Goal: Information Seeking & Learning: Learn about a topic

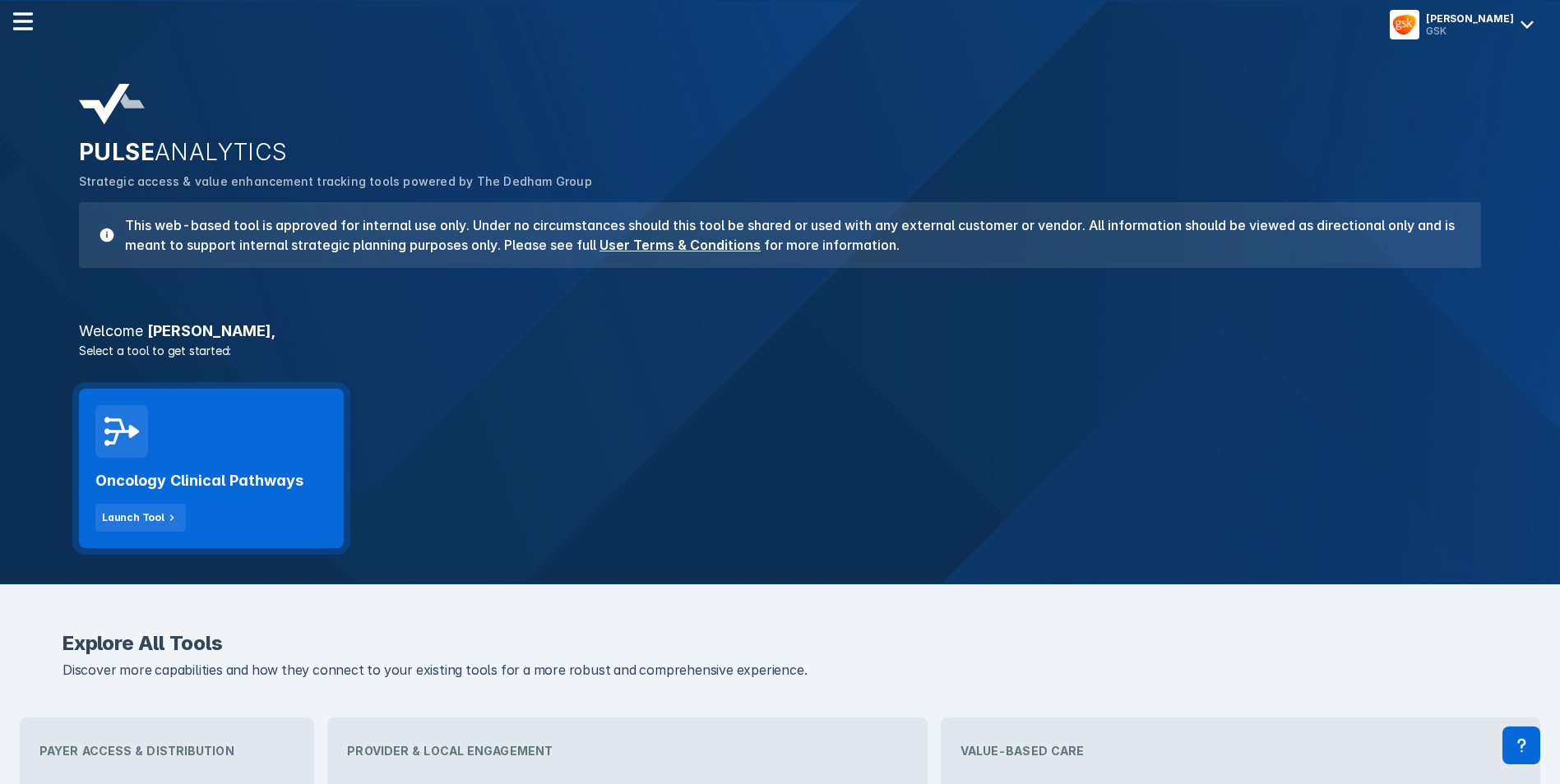
click at [163, 451] on div "Oncology Clinical Pathways Launch Tool" at bounding box center [211, 468] width 265 height 160
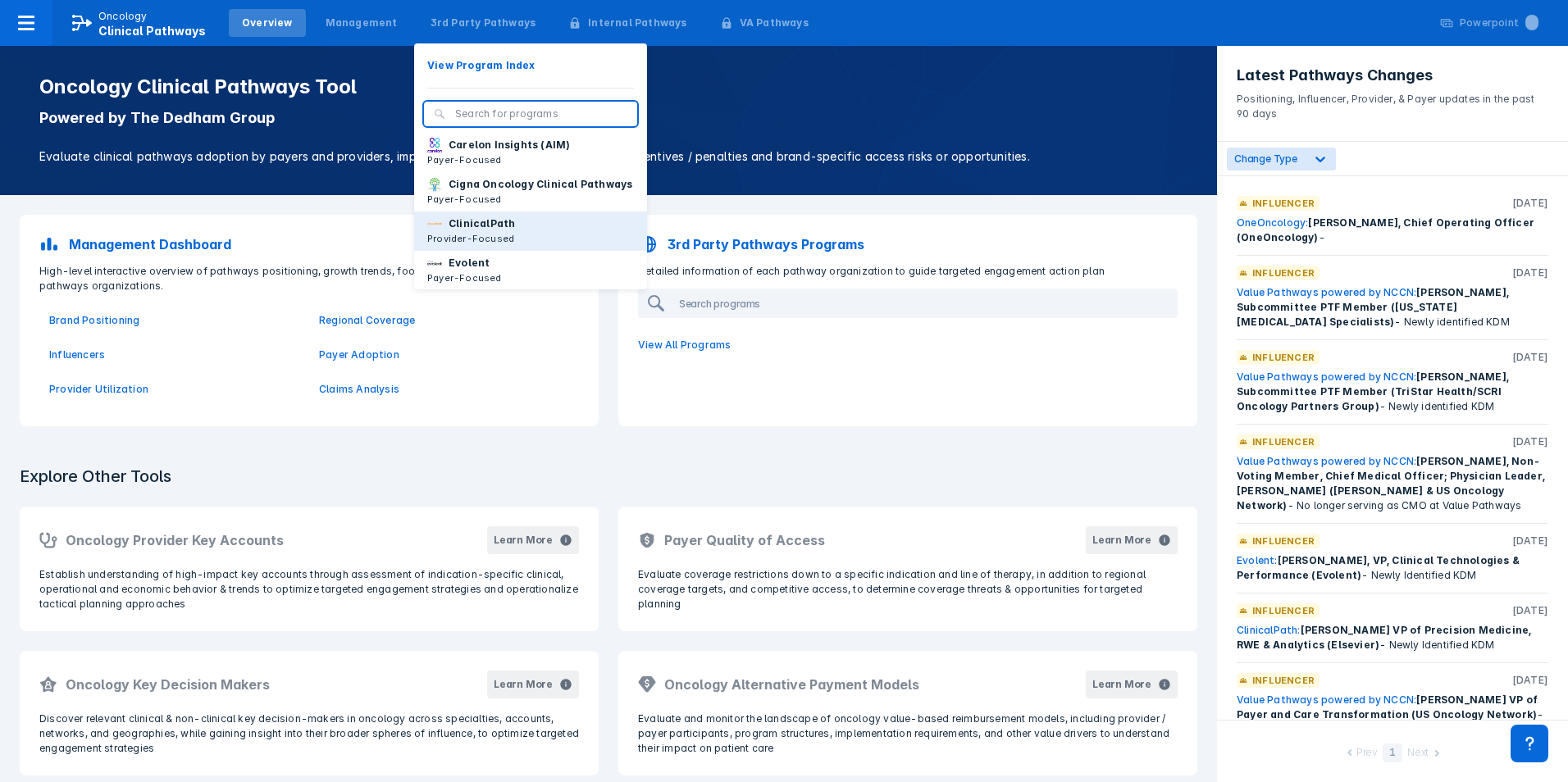
click at [492, 231] on p "ClinicalPath" at bounding box center [481, 223] width 66 height 14
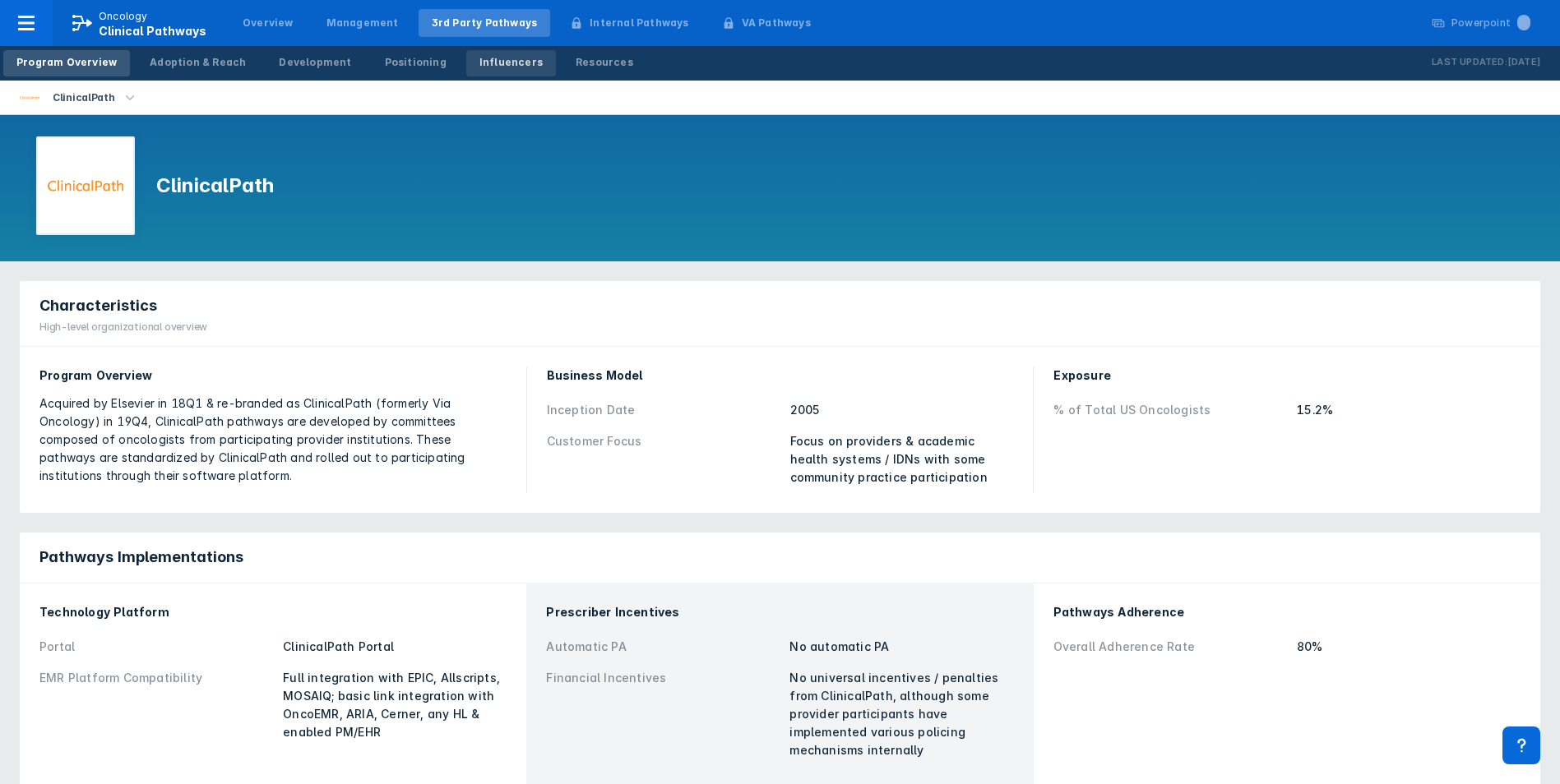
click at [479, 67] on div "Influencers" at bounding box center [511, 61] width 63 height 15
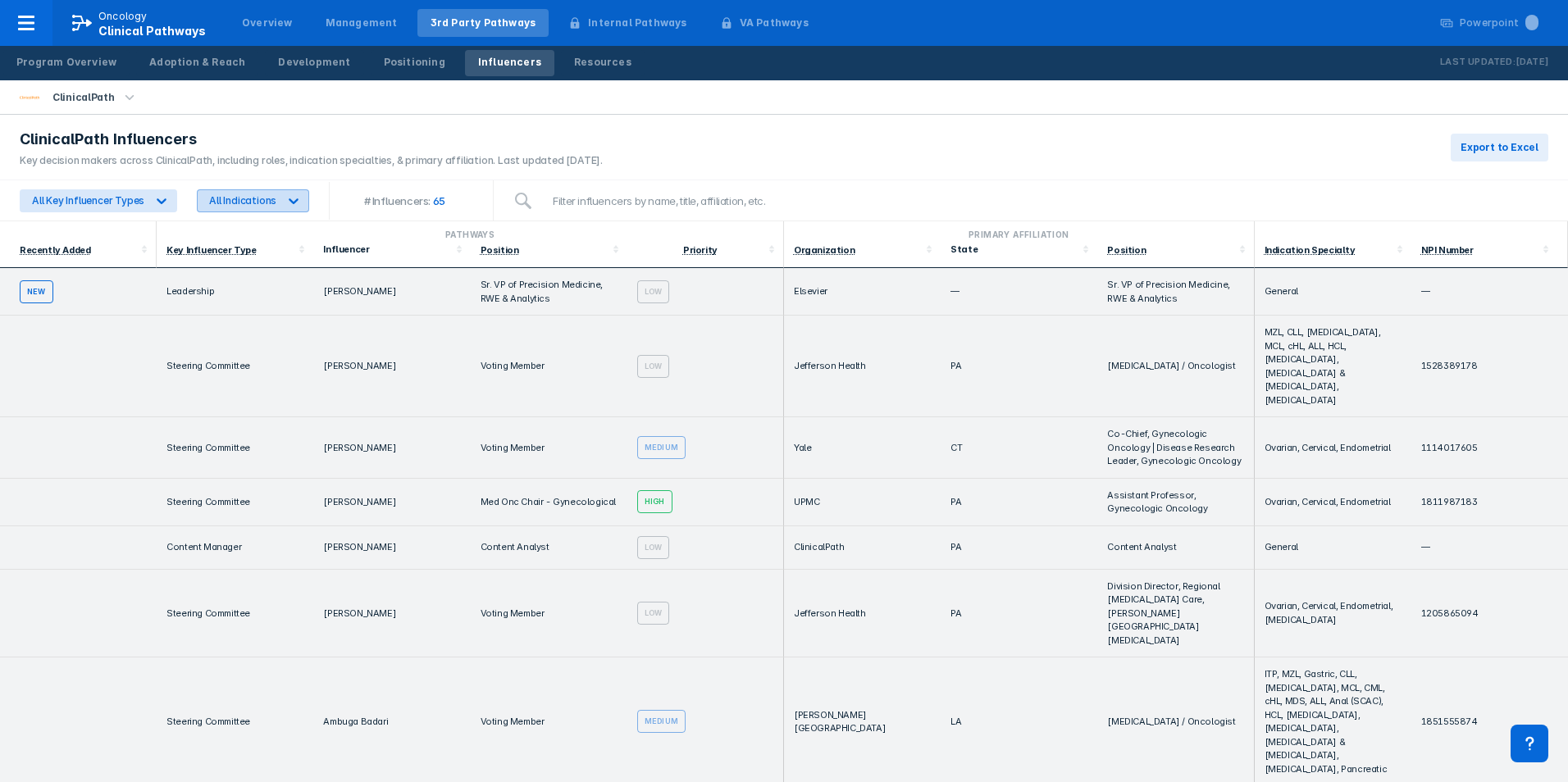
click at [292, 203] on icon at bounding box center [293, 200] width 16 height 16
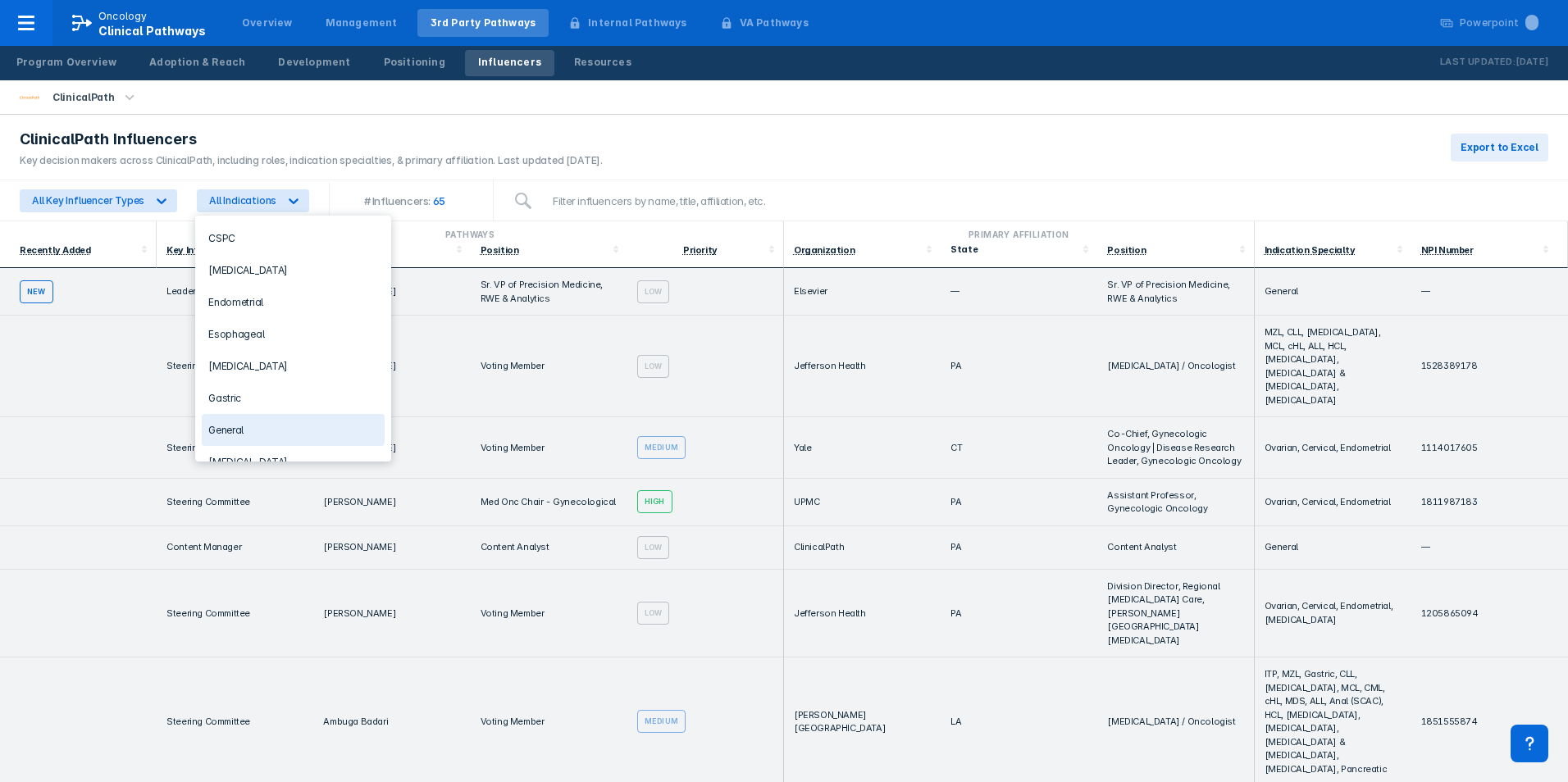
scroll to position [328, 0]
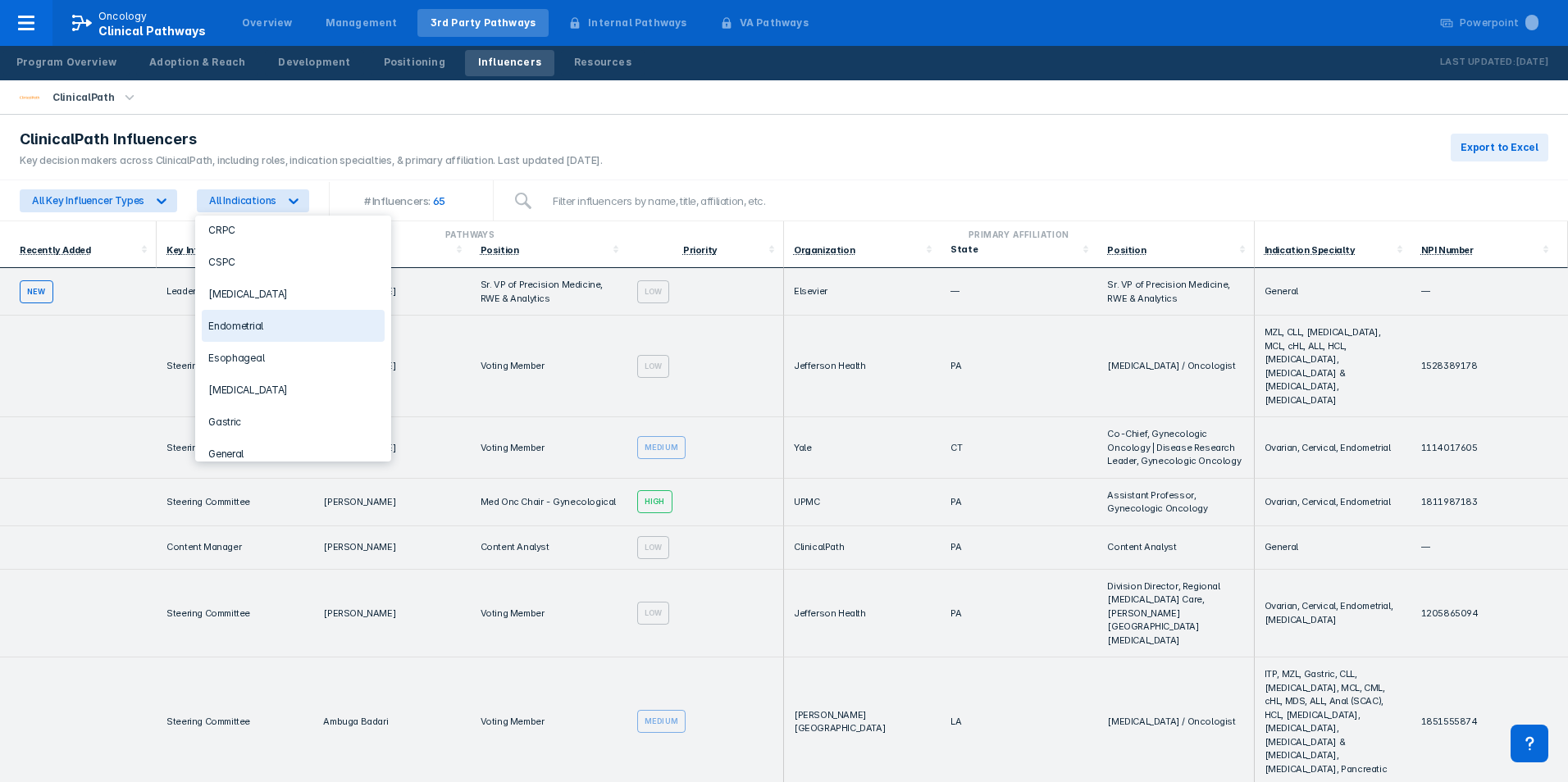
click at [271, 327] on div "Endometrial" at bounding box center [293, 326] width 183 height 32
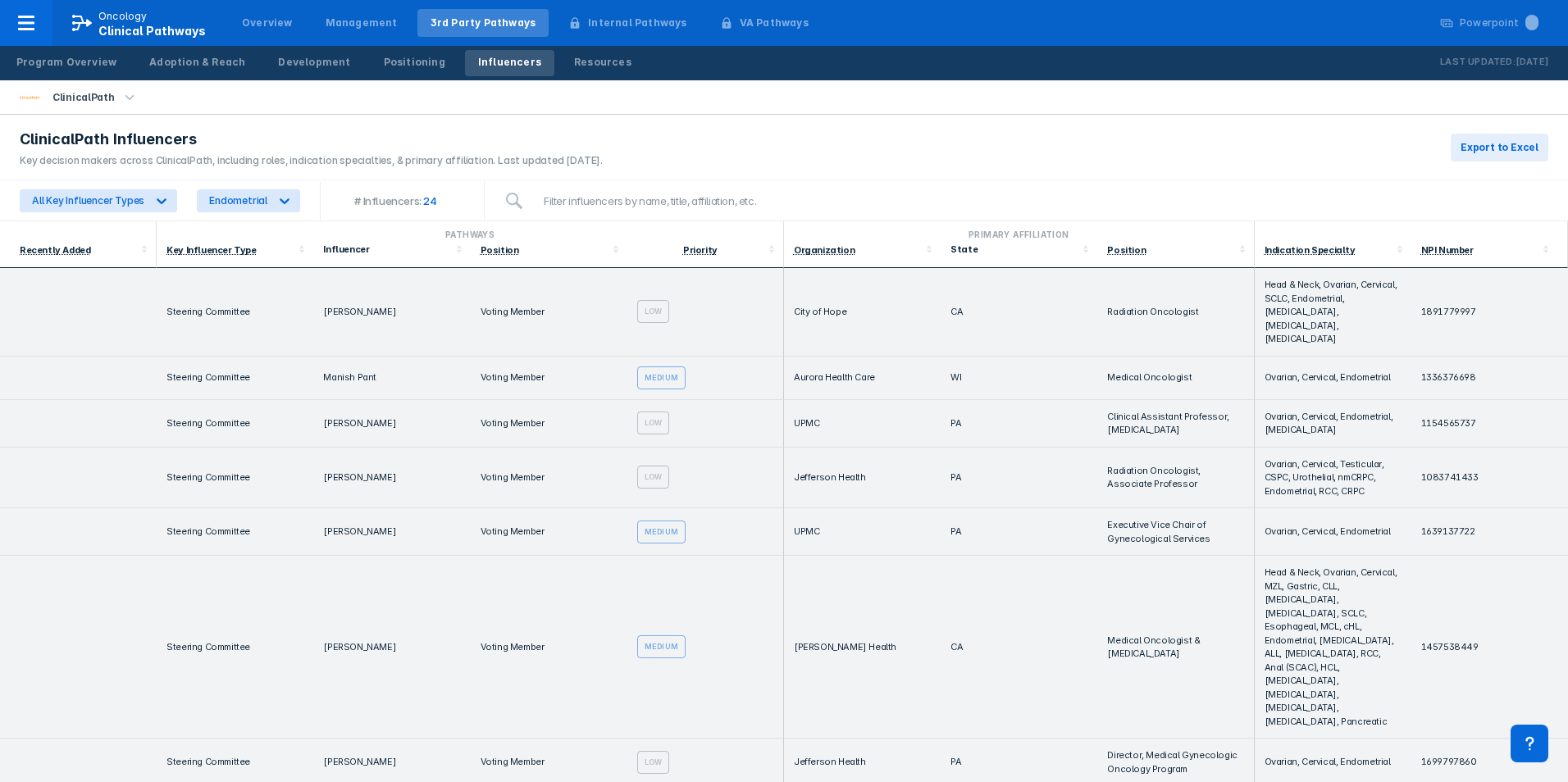
scroll to position [902, 0]
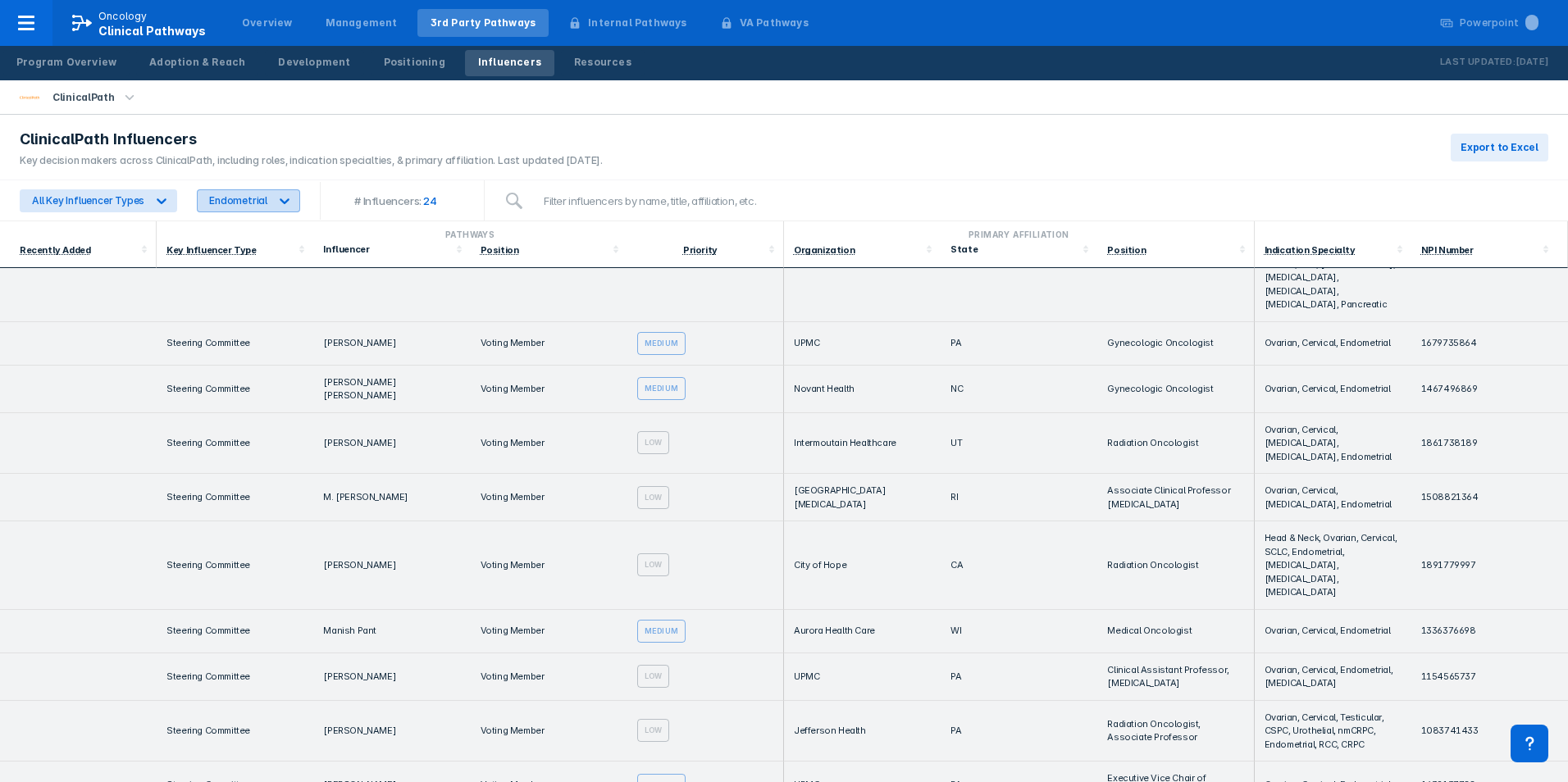
click at [280, 202] on icon at bounding box center [285, 201] width 10 height 6
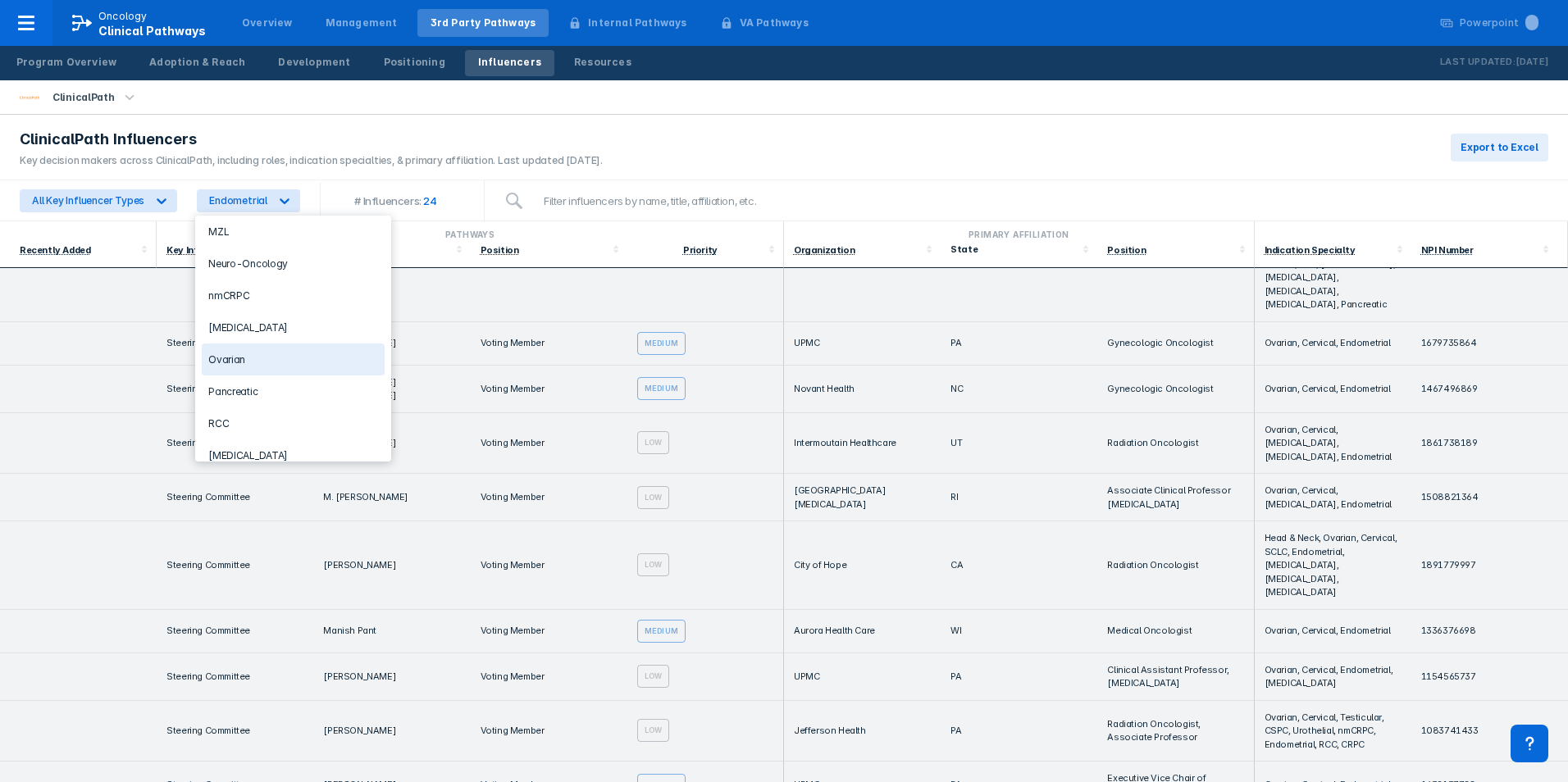
click at [242, 359] on div "Ovarian" at bounding box center [293, 359] width 183 height 32
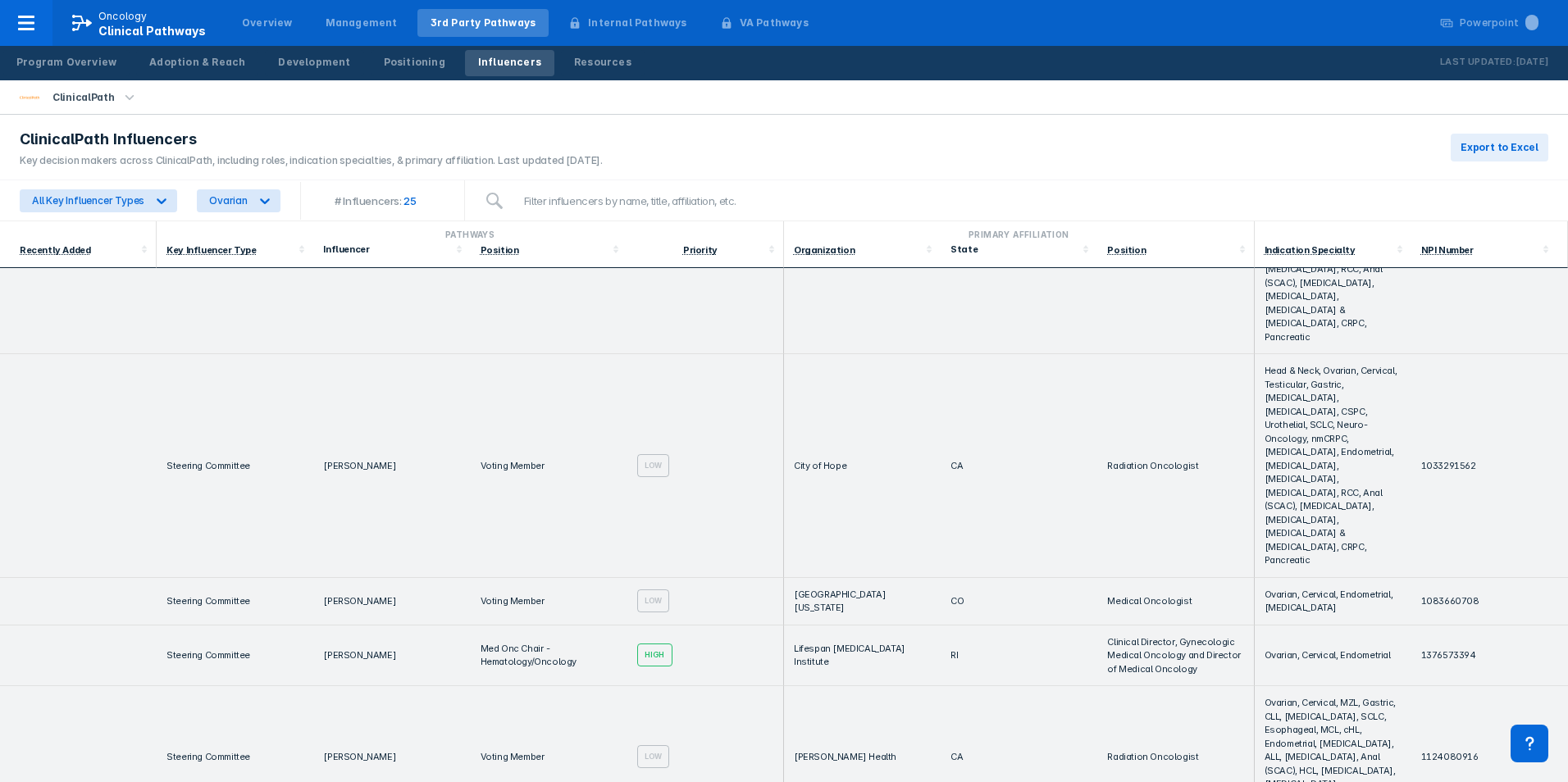
scroll to position [0, 0]
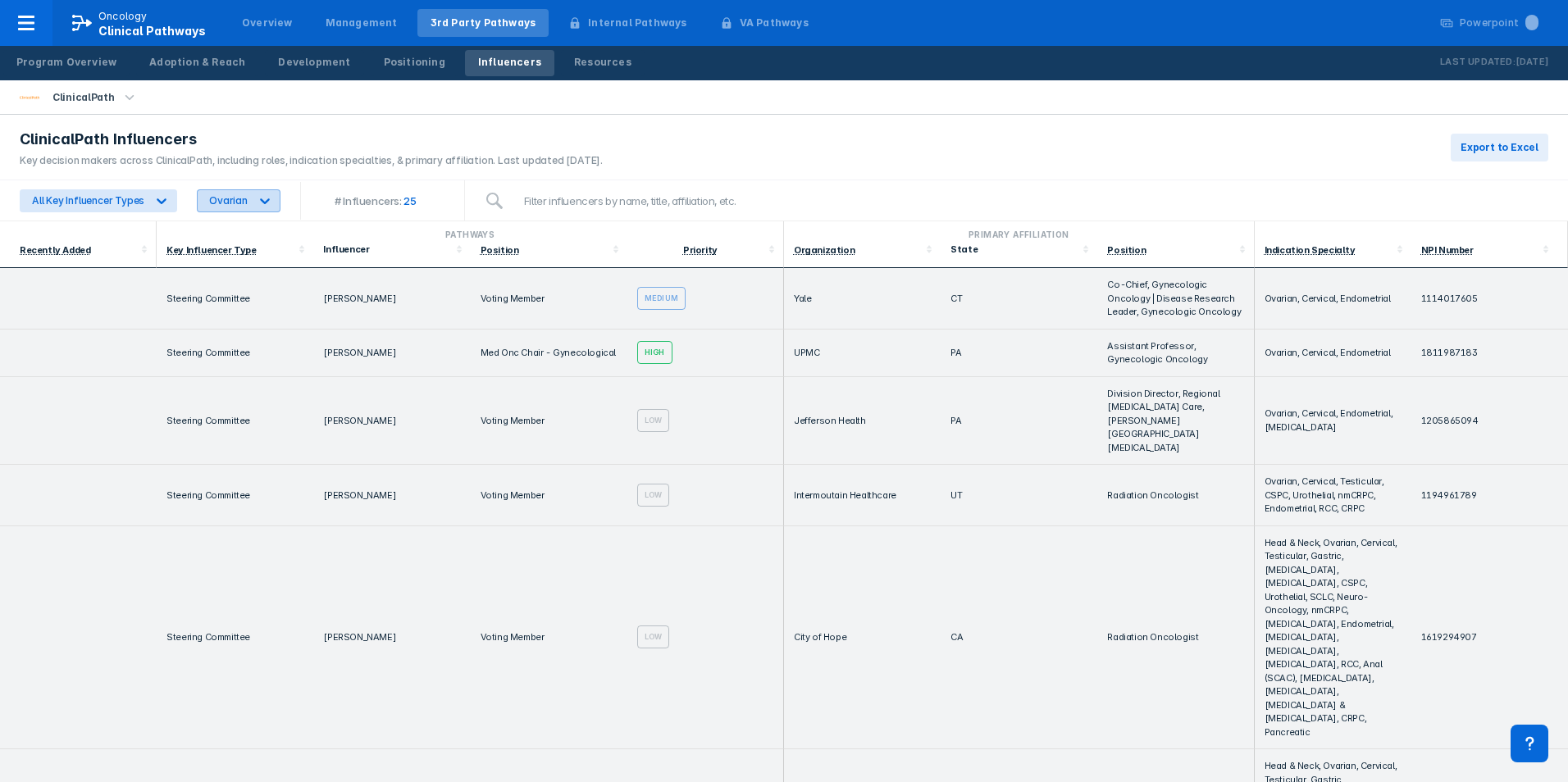
click at [262, 203] on icon at bounding box center [265, 201] width 10 height 6
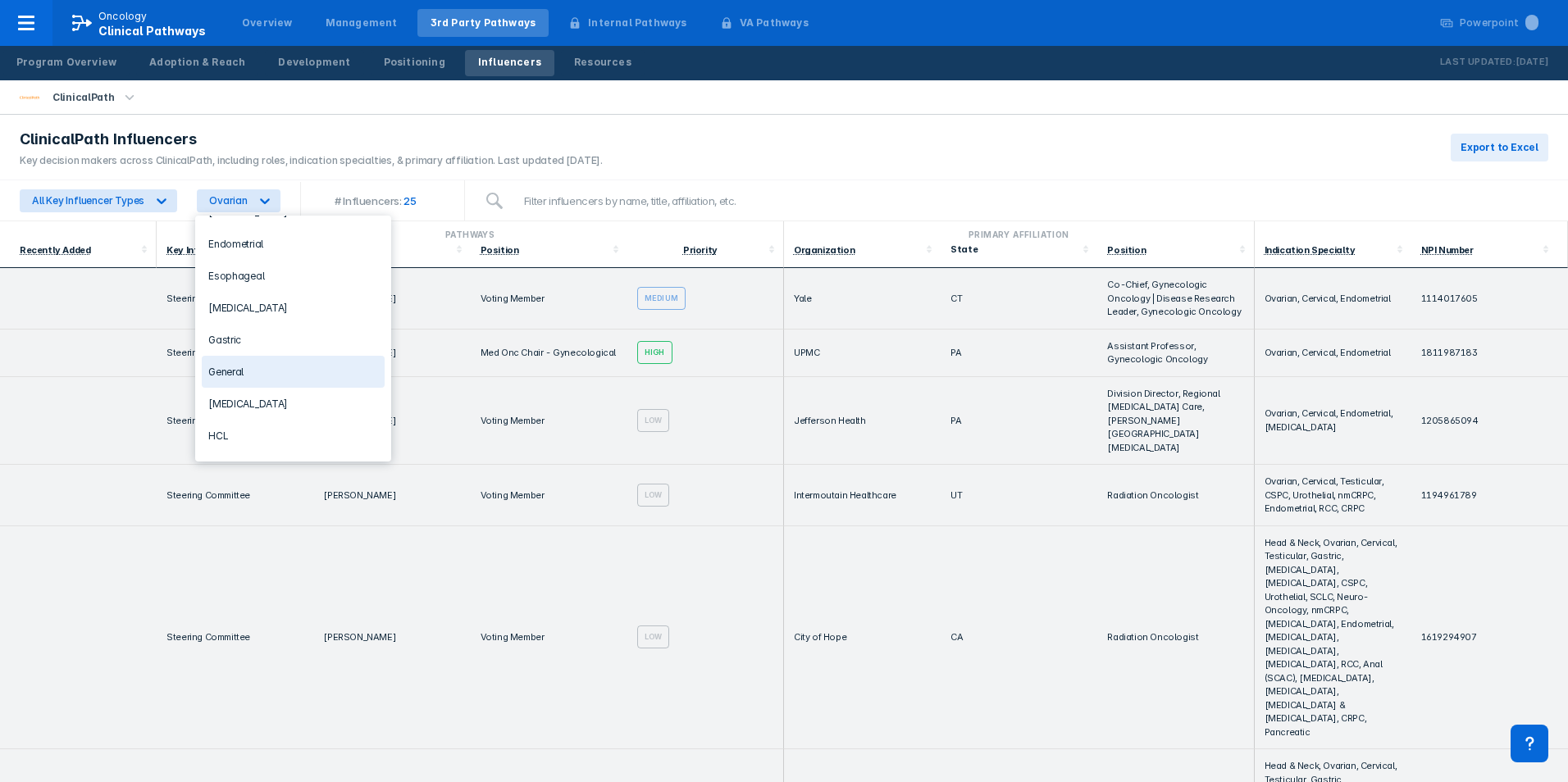
scroll to position [819, 0]
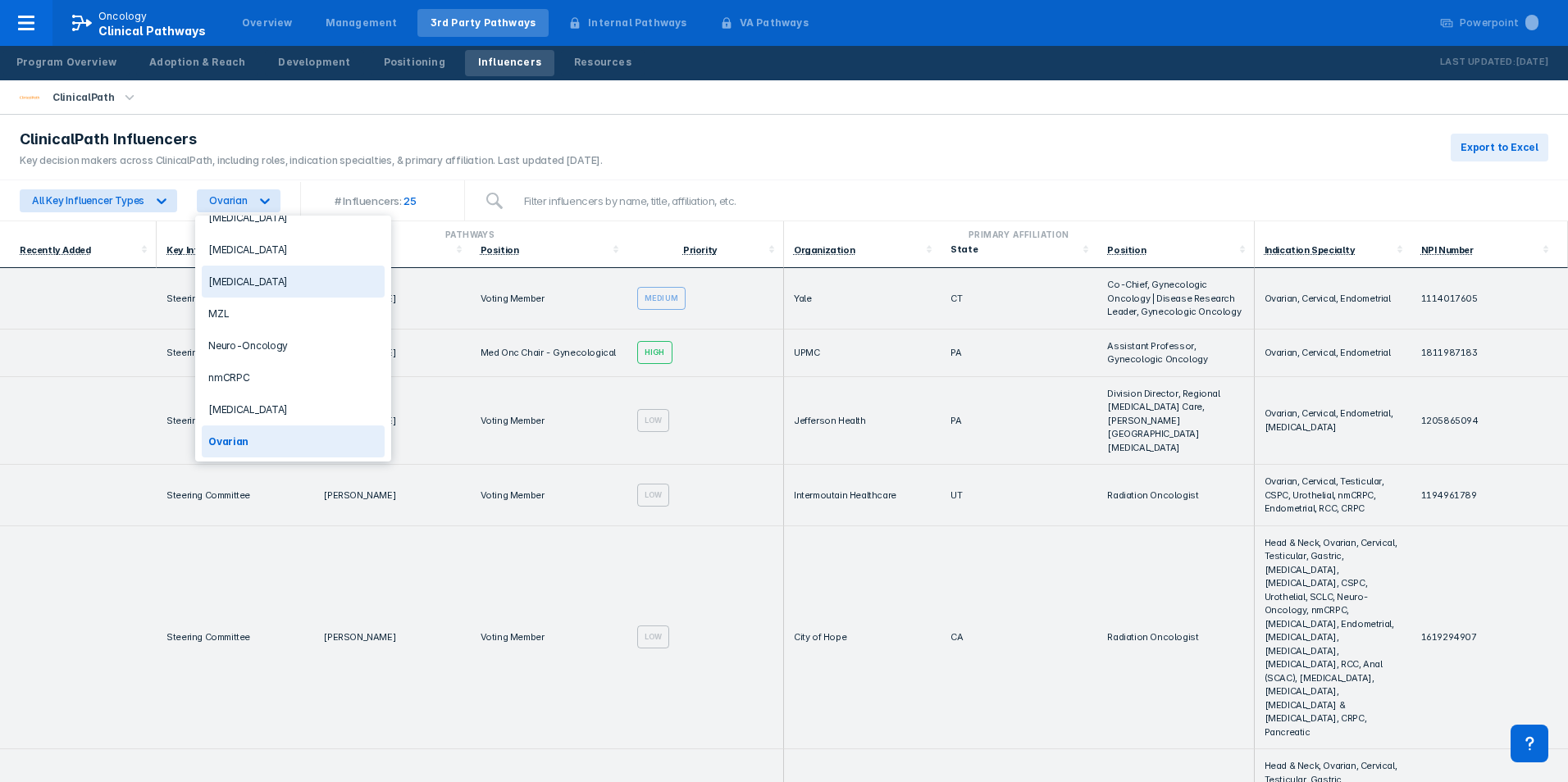
click at [269, 291] on div "[MEDICAL_DATA]" at bounding box center [293, 282] width 183 height 32
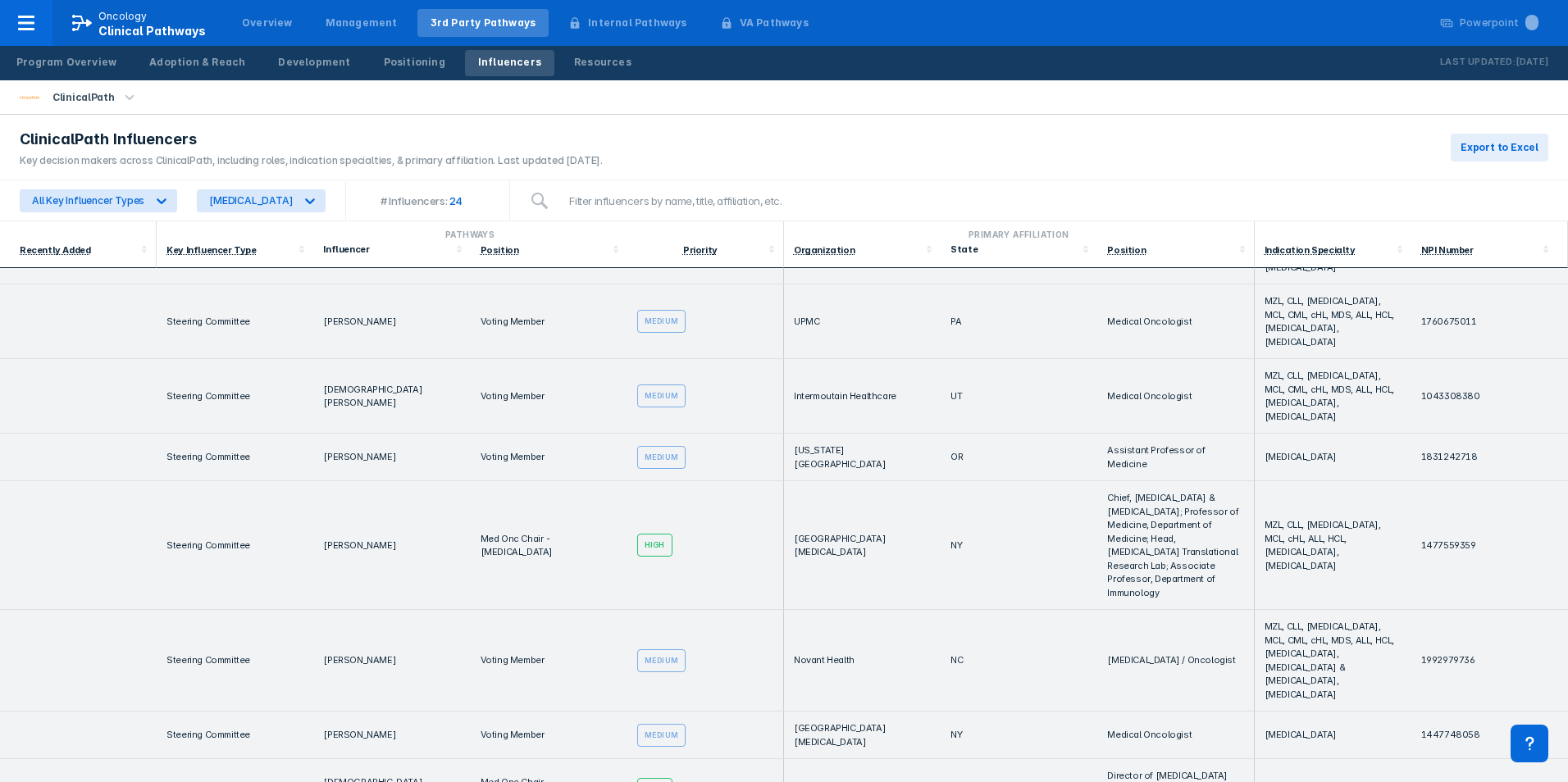
scroll to position [328, 0]
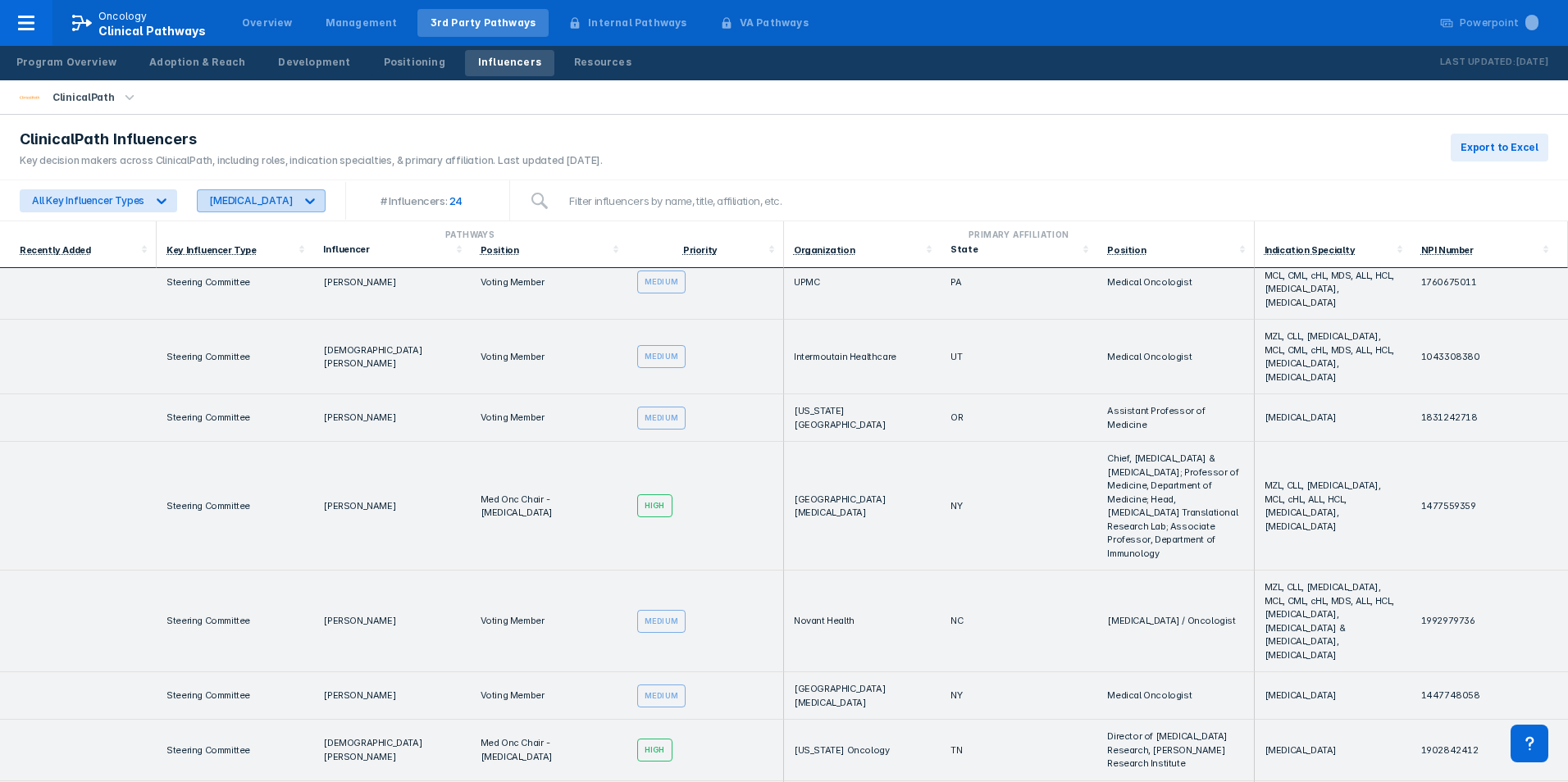
click at [309, 204] on icon at bounding box center [309, 200] width 16 height 16
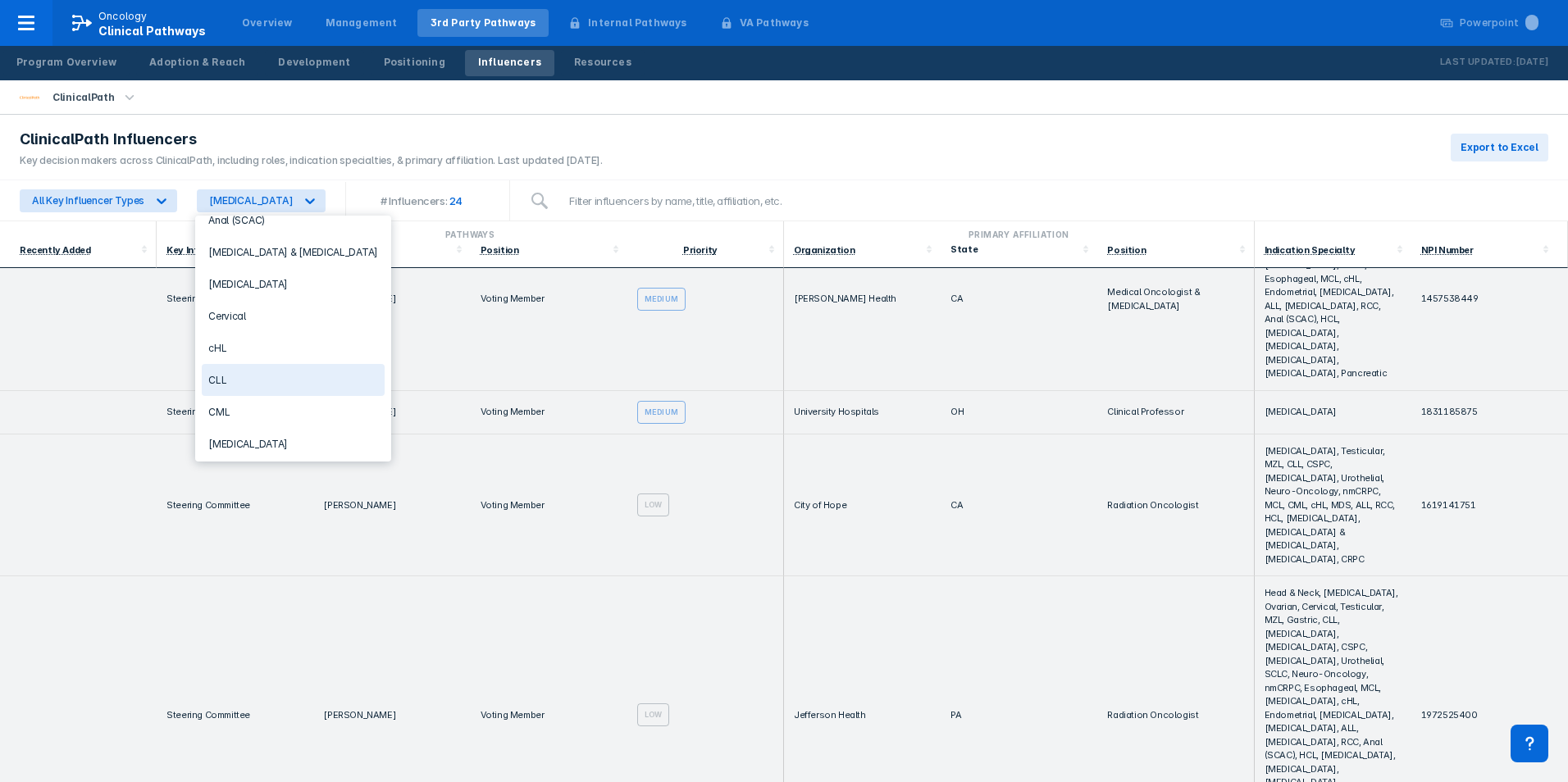
scroll to position [1418, 0]
